Goal: Obtain resource: Obtain resource

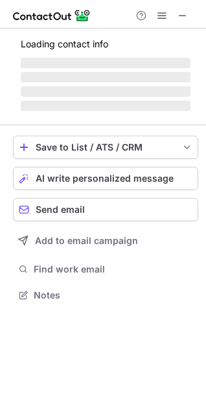
scroll to position [286, 206]
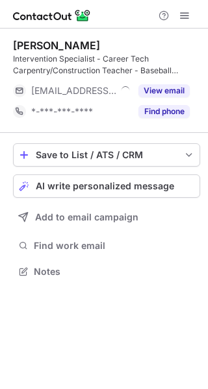
scroll to position [263, 208]
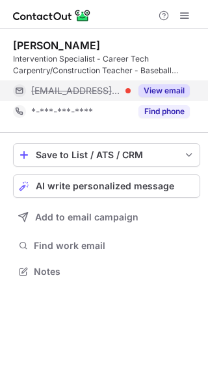
click at [153, 90] on button "View email" at bounding box center [163, 90] width 51 height 13
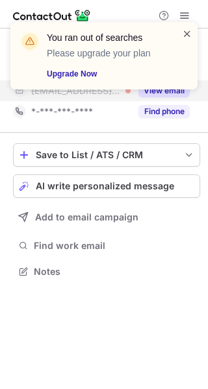
click at [184, 30] on span at bounding box center [187, 33] width 10 height 13
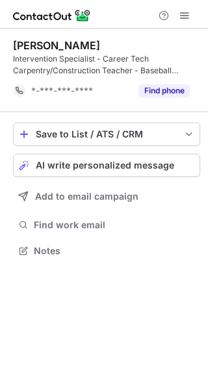
scroll to position [242, 208]
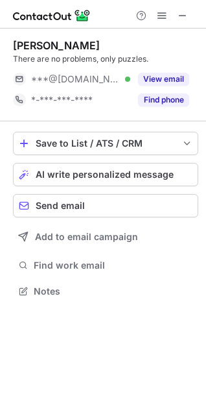
scroll to position [282, 206]
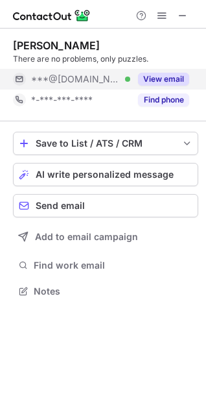
click at [173, 79] on button "View email" at bounding box center [163, 79] width 51 height 13
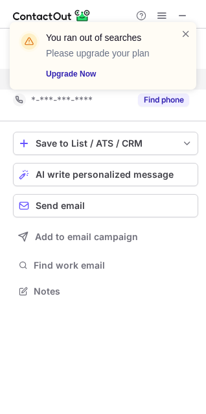
drag, startPoint x: 173, startPoint y: 79, endPoint x: 165, endPoint y: 81, distance: 8.0
click at [165, 81] on div "You ran out of searches Please upgrade your plan Upgrade Now Kailee Headman The…" at bounding box center [103, 207] width 206 height 414
click at [184, 33] on span at bounding box center [186, 33] width 10 height 13
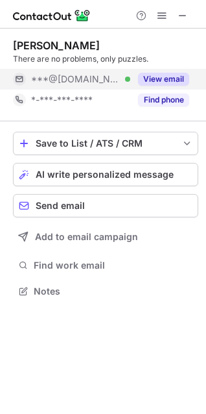
click at [149, 75] on button "View email" at bounding box center [163, 79] width 51 height 13
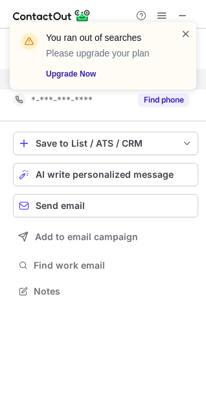
click at [185, 34] on span at bounding box center [186, 33] width 10 height 13
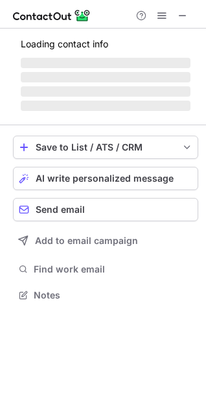
scroll to position [286, 206]
click at [123, 59] on span "‌" at bounding box center [106, 63] width 170 height 10
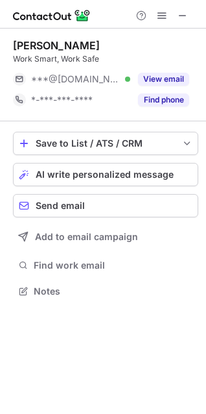
scroll to position [282, 206]
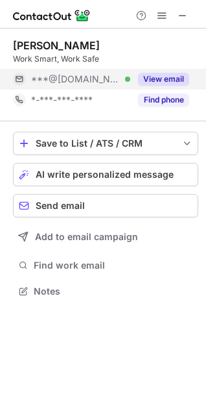
click at [158, 75] on button "View email" at bounding box center [163, 79] width 51 height 13
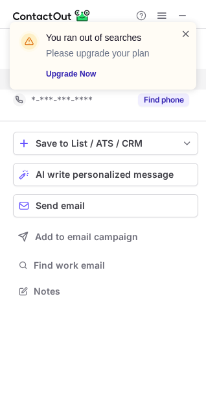
click at [183, 36] on span at bounding box center [186, 33] width 10 height 13
